Goal: Task Accomplishment & Management: Complete application form

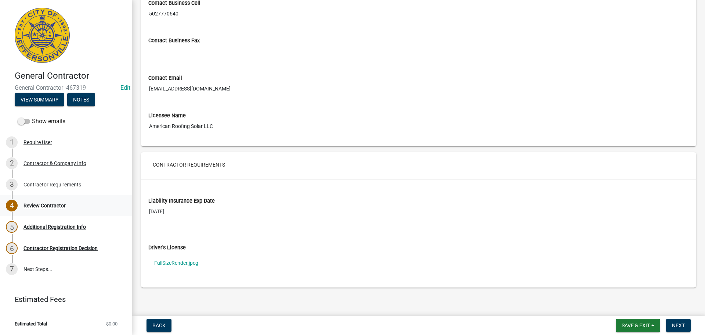
scroll to position [427, 0]
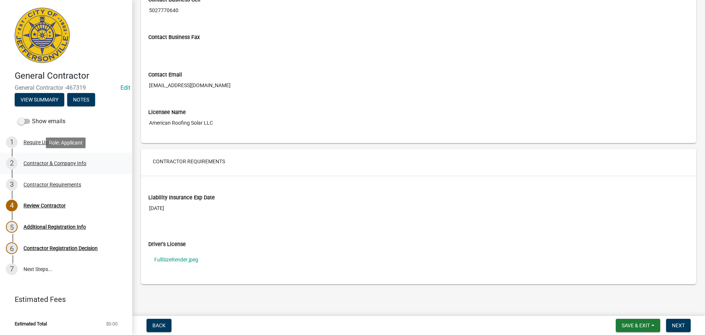
click at [36, 163] on div "Contractor & Company Info" at bounding box center [55, 163] width 63 height 5
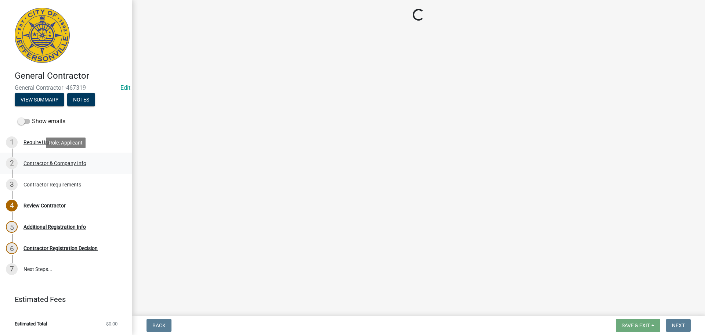
scroll to position [0, 0]
select select "KY"
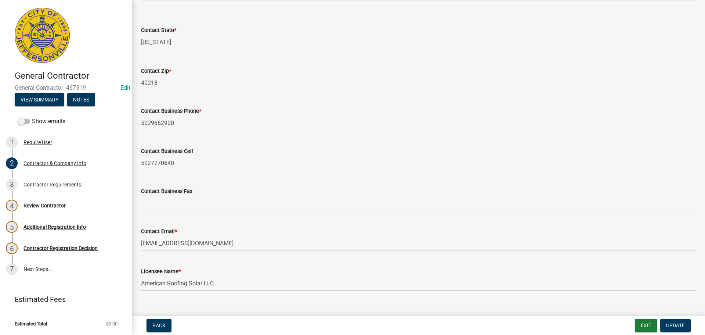
scroll to position [287, 0]
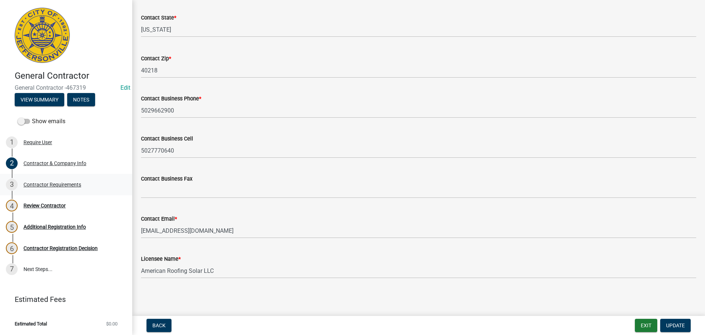
click at [62, 184] on div "Contractor Requirements" at bounding box center [53, 184] width 58 height 5
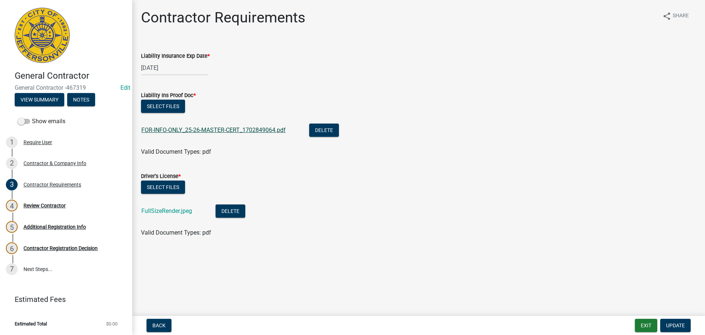
click at [164, 129] on link "FOR-INFO-ONLY_25-26-MASTER-CERT_1702849064.pdf" at bounding box center [213, 129] width 144 height 7
click at [173, 209] on link "FullSizeRender.jpeg" at bounding box center [166, 210] width 51 height 7
click at [48, 162] on div "Contractor & Company Info" at bounding box center [55, 163] width 63 height 5
select select "KY"
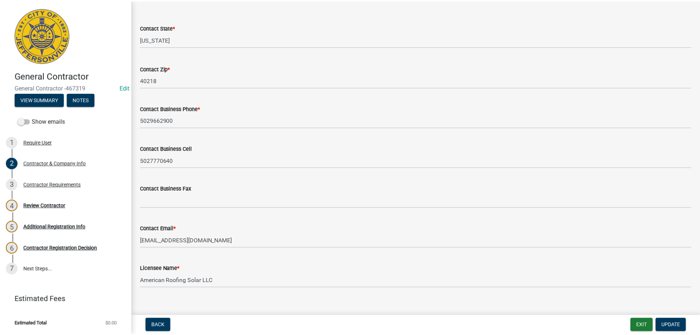
scroll to position [287, 0]
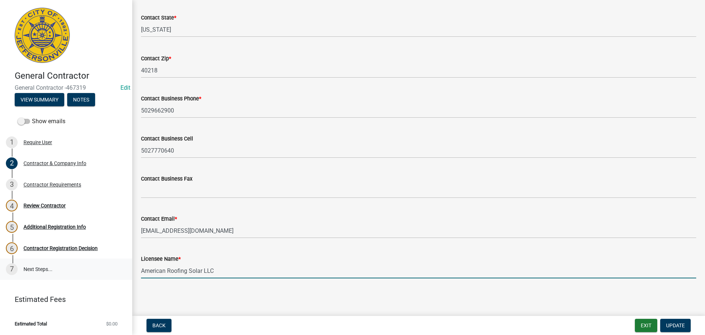
drag, startPoint x: 221, startPoint y: 271, endPoint x: 122, endPoint y: 272, distance: 98.8
click at [122, 272] on div "General Contractor General Contractor -467319 Edit View Summary Notes Show emai…" at bounding box center [352, 167] width 705 height 335
type input "Abigale Carpenter"
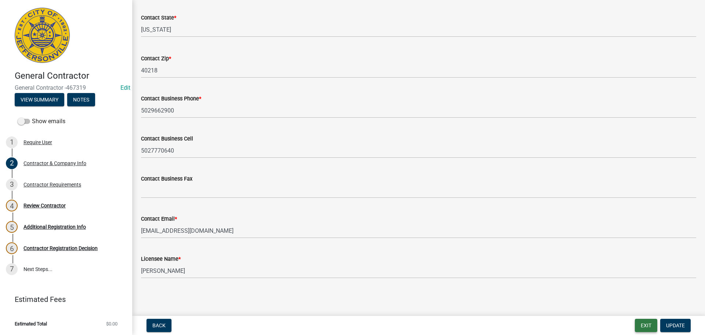
click at [641, 323] on button "Exit" at bounding box center [646, 325] width 22 height 13
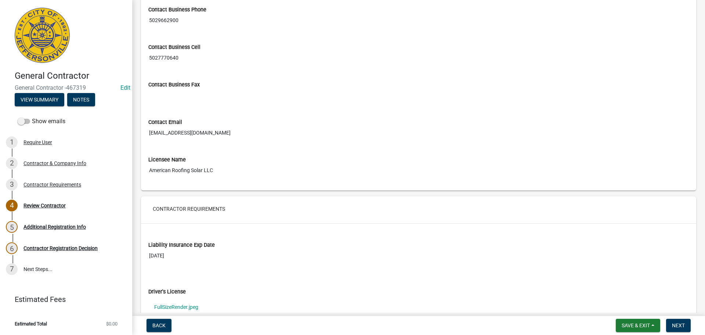
scroll to position [404, 0]
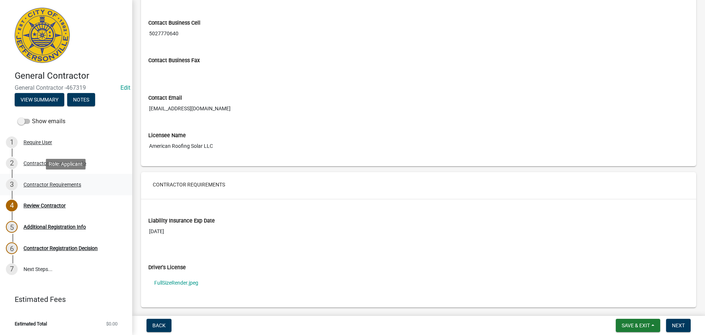
click at [42, 182] on div "Contractor Requirements" at bounding box center [53, 184] width 58 height 5
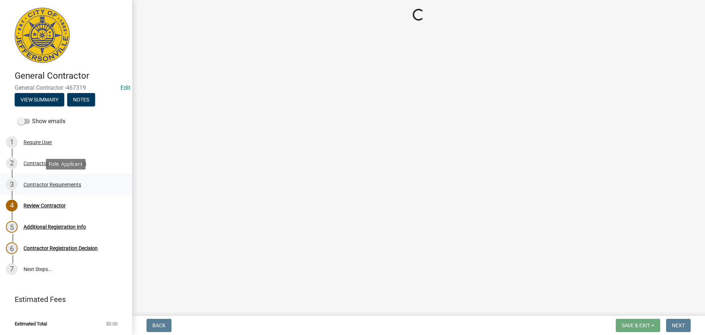
scroll to position [0, 0]
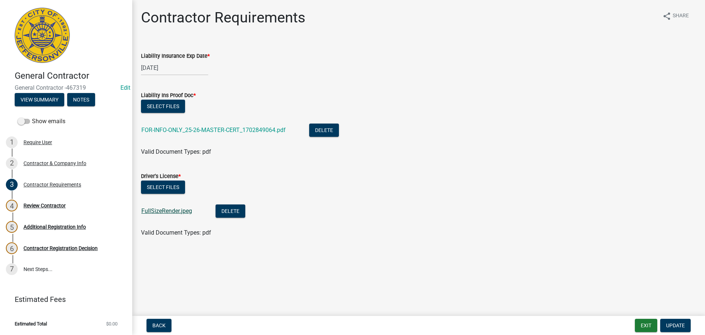
click at [157, 209] on link "FullSizeRender.jpeg" at bounding box center [166, 210] width 51 height 7
click at [38, 159] on div "2 Contractor & Company Info" at bounding box center [63, 163] width 115 height 12
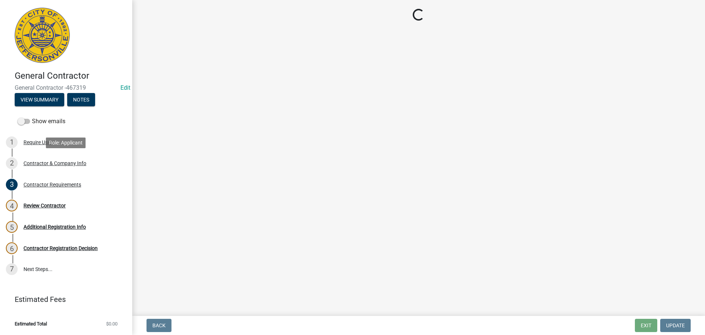
select select "KY"
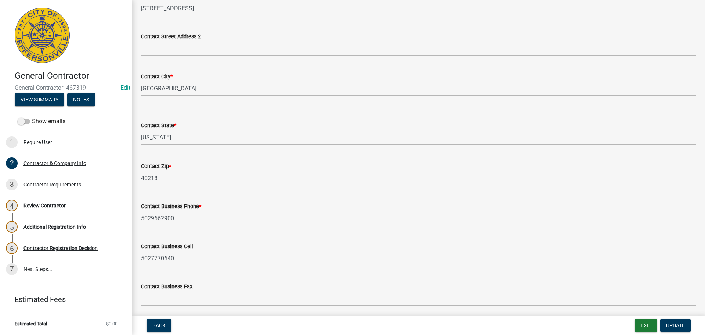
scroll to position [287, 0]
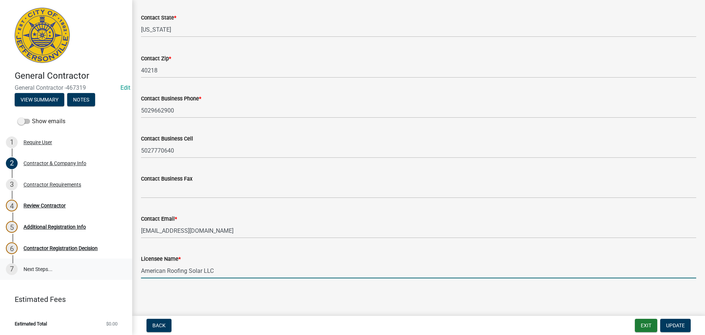
drag, startPoint x: 212, startPoint y: 271, endPoint x: 107, endPoint y: 260, distance: 105.6
click at [108, 260] on div "General Contractor General Contractor -467319 Edit View Summary Notes Show emai…" at bounding box center [352, 167] width 705 height 335
type input "Abigale Carpenter"
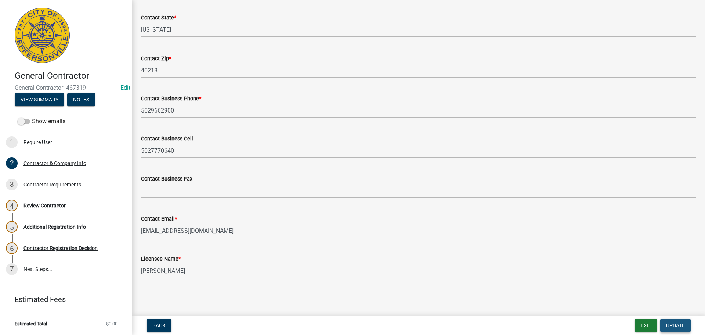
click at [669, 325] on span "Update" at bounding box center [675, 325] width 19 height 6
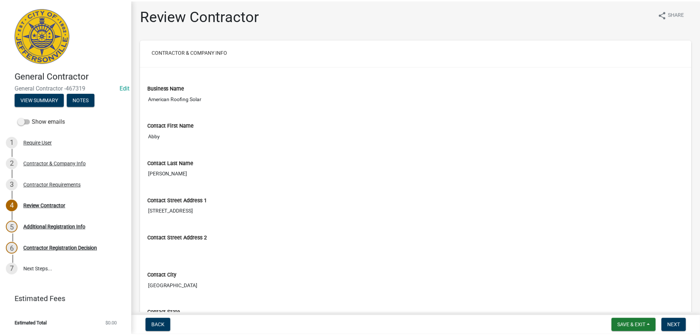
scroll to position [0, 0]
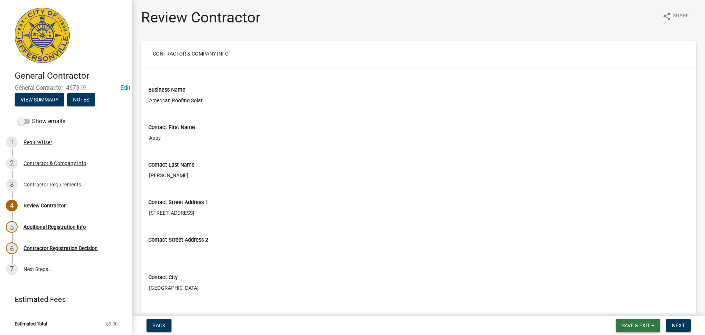
click at [634, 323] on span "Save & Exit" at bounding box center [636, 325] width 28 height 6
click at [624, 305] on button "Save & Exit" at bounding box center [631, 306] width 59 height 18
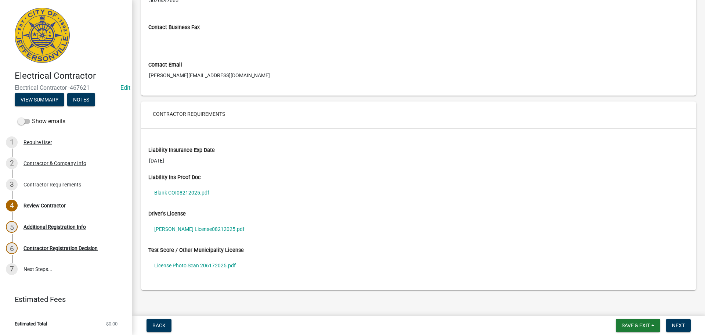
scroll to position [478, 0]
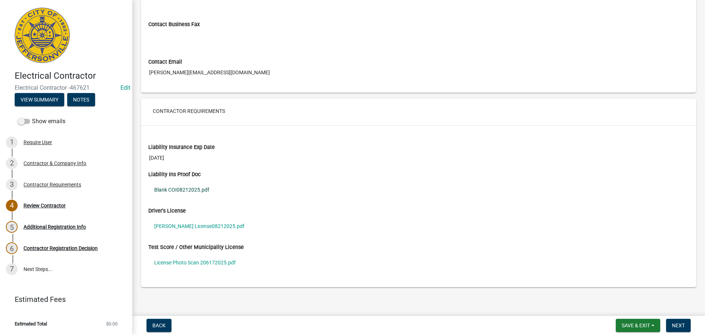
click at [172, 188] on link "Blank COI08212025.pdf" at bounding box center [418, 189] width 541 height 17
click at [187, 226] on link "[PERSON_NAME] License08212025.pdf" at bounding box center [418, 225] width 541 height 17
click at [186, 263] on link "License Photo Scan 206172025.pdf" at bounding box center [418, 262] width 541 height 17
click at [637, 320] on button "Save & Exit" at bounding box center [638, 325] width 44 height 13
click at [629, 306] on button "Save & Exit" at bounding box center [631, 306] width 59 height 18
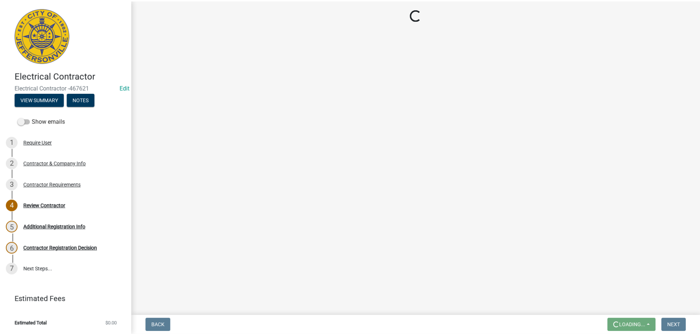
scroll to position [0, 0]
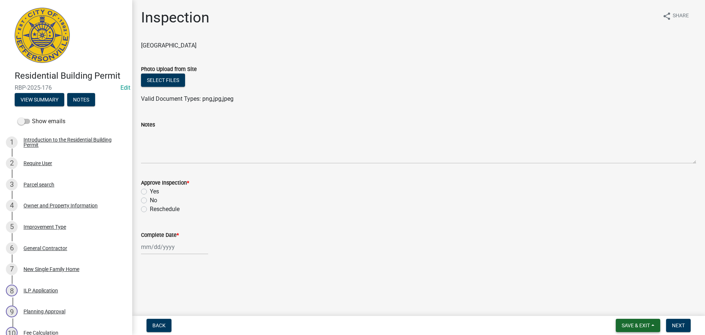
click at [633, 323] on span "Save & Exit" at bounding box center [636, 325] width 28 height 6
click at [629, 309] on button "Save & Exit" at bounding box center [631, 306] width 59 height 18
